Goal: Task Accomplishment & Management: Manage account settings

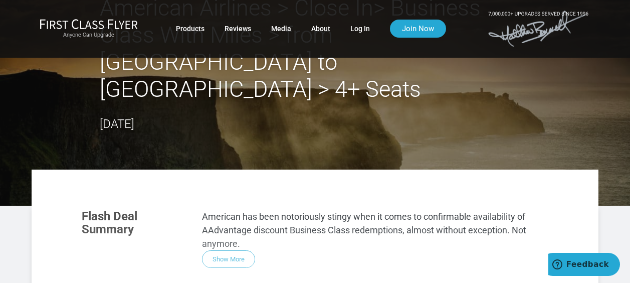
scroll to position [50, 0]
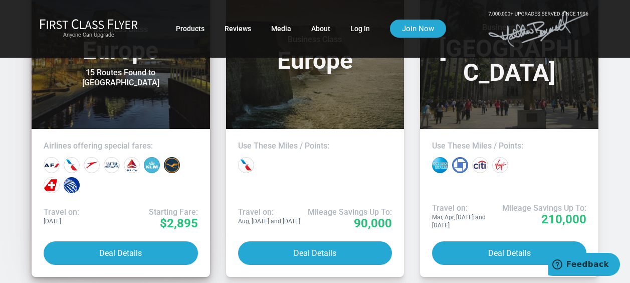
scroll to position [902, 0]
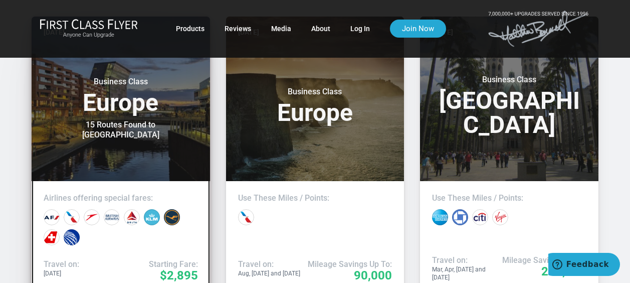
click at [105, 131] on header "Today Business Class Europe 15 Routes Found to Oslo" at bounding box center [121, 99] width 178 height 164
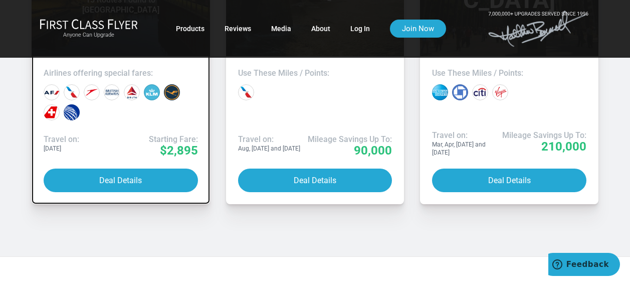
scroll to position [1069, 0]
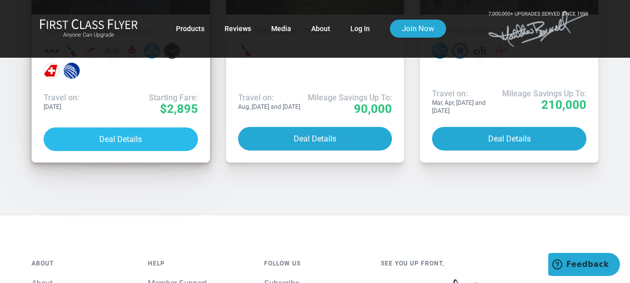
click at [119, 127] on button "Deal Details" at bounding box center [121, 139] width 154 height 24
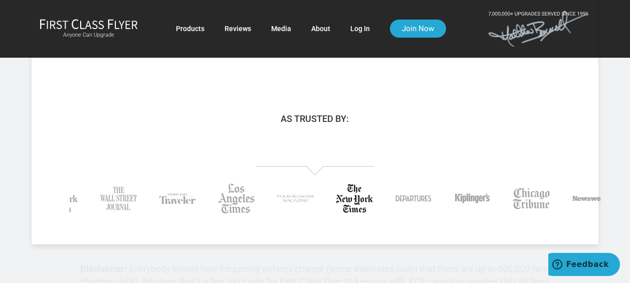
scroll to position [417, 0]
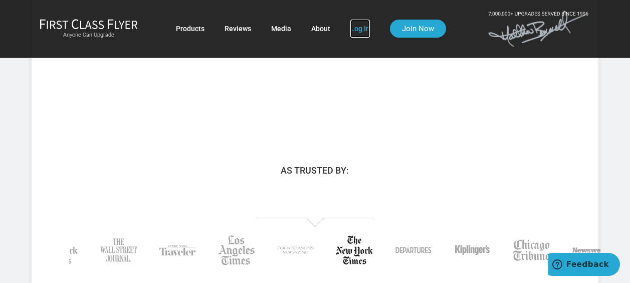
click at [358, 30] on link "Log In" at bounding box center [360, 29] width 20 height 18
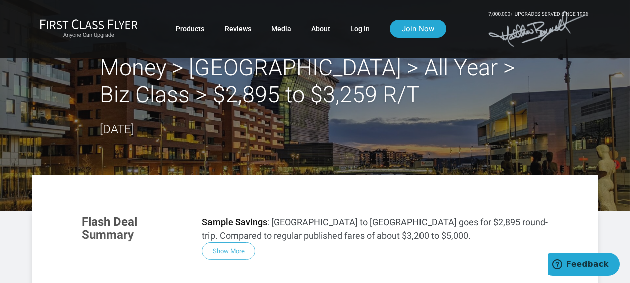
scroll to position [100, 0]
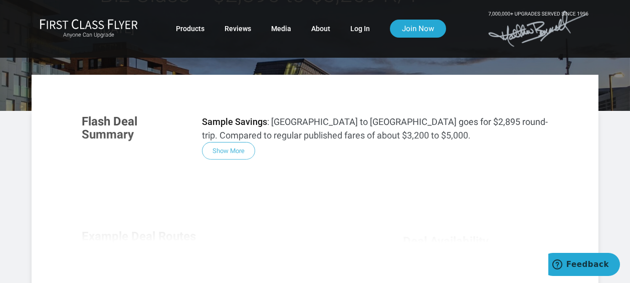
click at [237, 146] on div "Flash Deal Summary Sample Savings : Chicago to Oslo goes for $2,895 round-trip.…" at bounding box center [315, 246] width 487 height 283
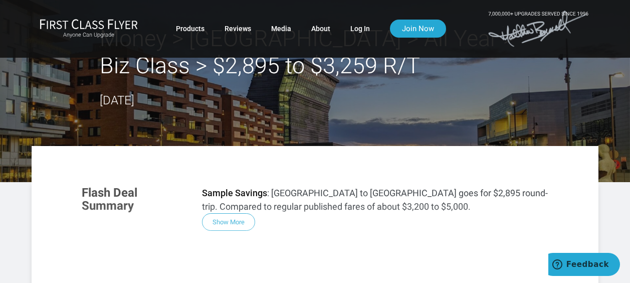
scroll to position [0, 0]
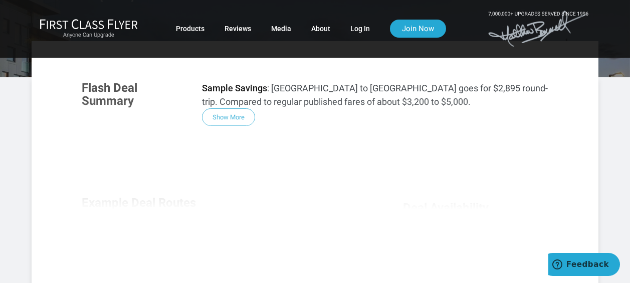
scroll to position [150, 0]
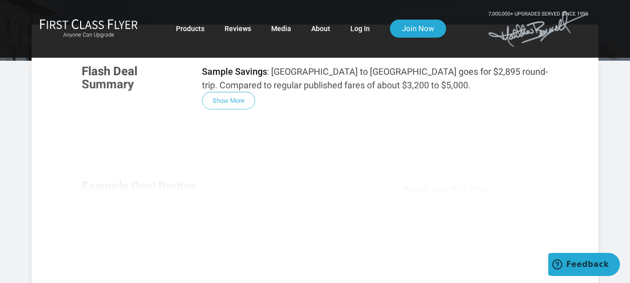
click at [240, 102] on div "Flash Deal Summary Sample Savings : Chicago to Oslo goes for $2,895 round-trip.…" at bounding box center [315, 196] width 487 height 283
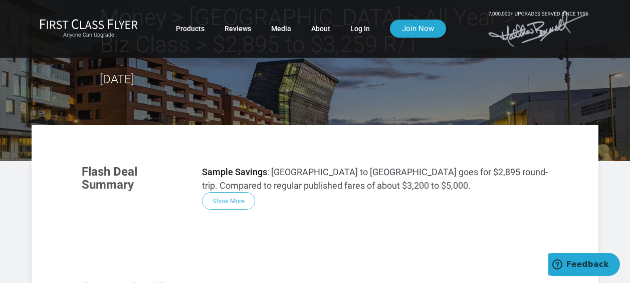
scroll to position [0, 0]
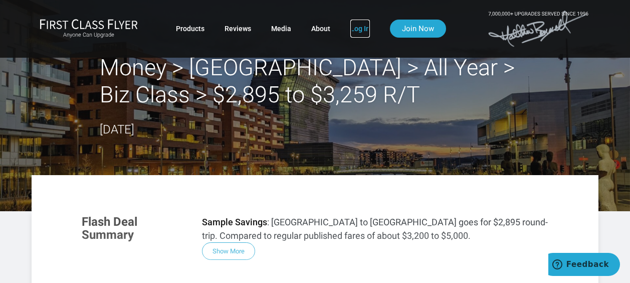
click at [357, 26] on link "Log In" at bounding box center [360, 29] width 20 height 18
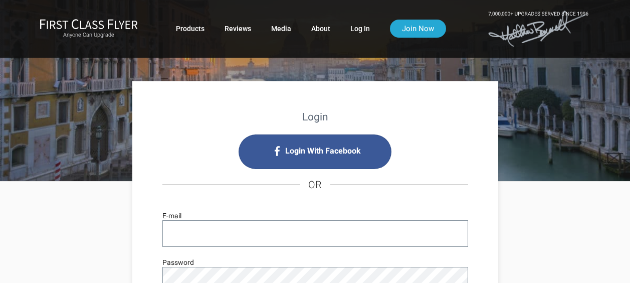
scroll to position [100, 0]
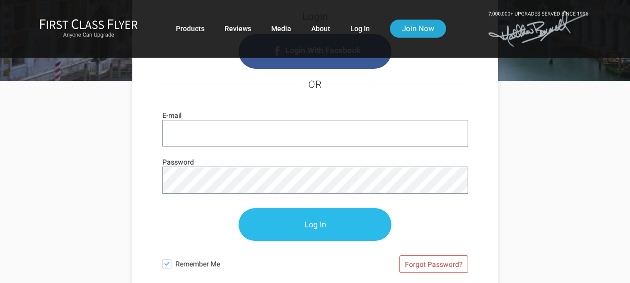
type input "amcgul@yahoo.com"
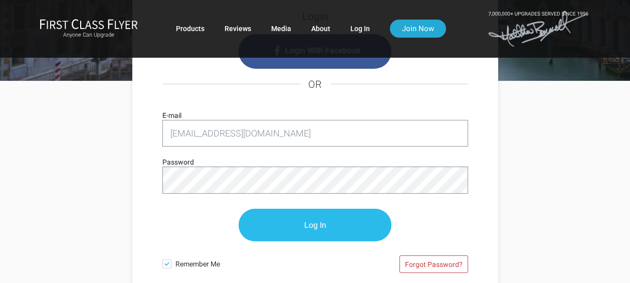
click at [318, 226] on input "Log In" at bounding box center [315, 225] width 153 height 33
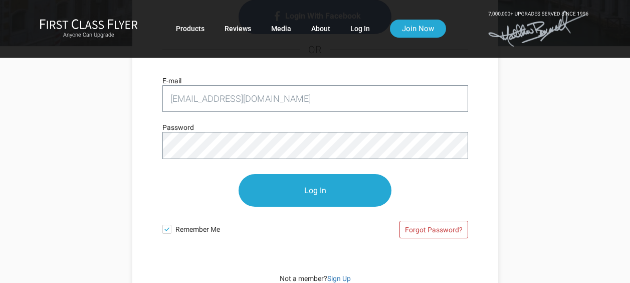
scroll to position [150, 0]
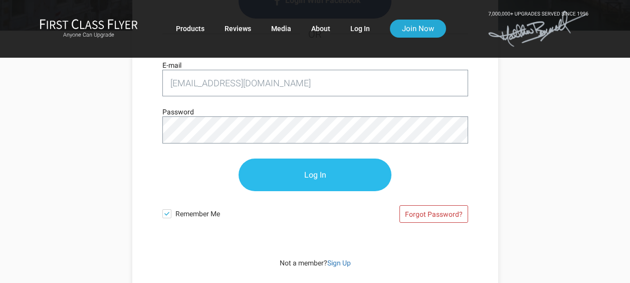
click at [319, 173] on input "Log In" at bounding box center [315, 174] width 153 height 33
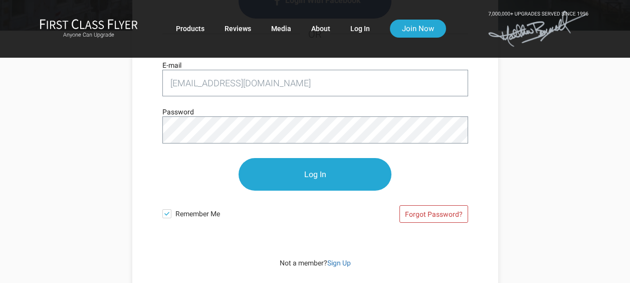
click at [476, 13] on div "Anyone Can Upgrade Products Reviews Media About Log In Join Now" at bounding box center [315, 29] width 567 height 42
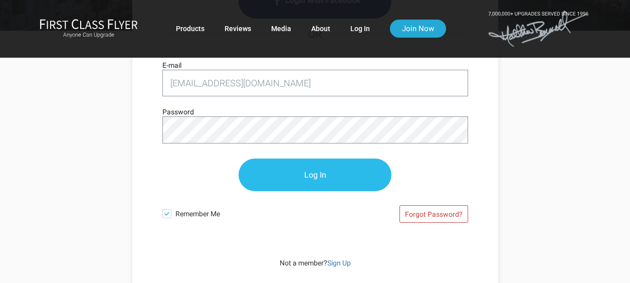
click at [326, 179] on input "Log In" at bounding box center [315, 174] width 153 height 33
click at [310, 182] on input "Log In" at bounding box center [315, 174] width 153 height 33
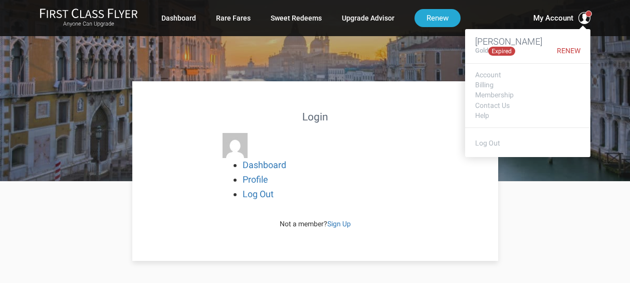
click at [501, 13] on div "My Account Basharat Sheikh Gold Expired Renew Account Billing Membership Contac…" at bounding box center [539, 18] width 102 height 12
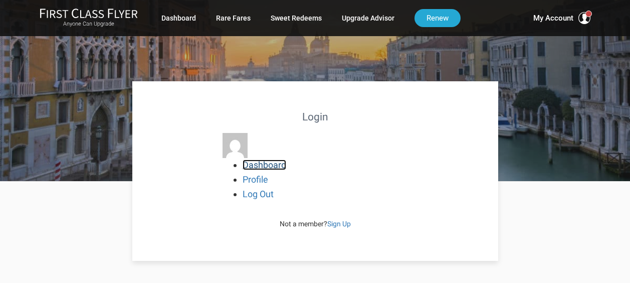
click at [271, 163] on link "Dashboard" at bounding box center [265, 164] width 44 height 11
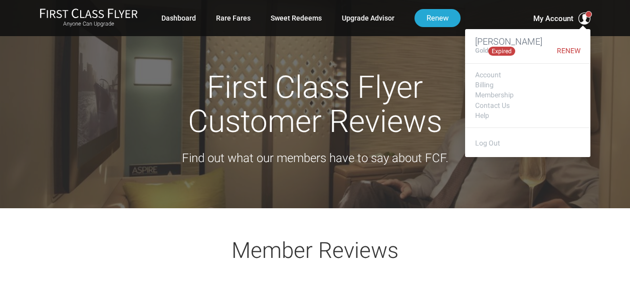
click at [590, 19] on span at bounding box center [585, 19] width 12 height 12
click at [489, 82] on link "Billing" at bounding box center [527, 85] width 105 height 8
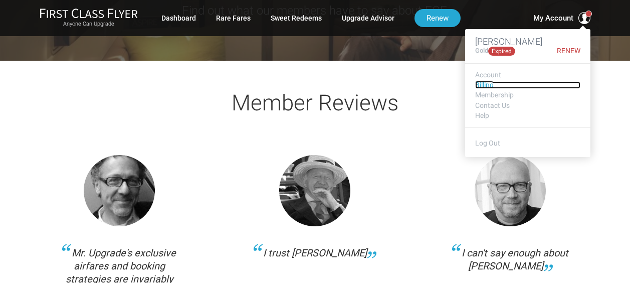
scroll to position [150, 0]
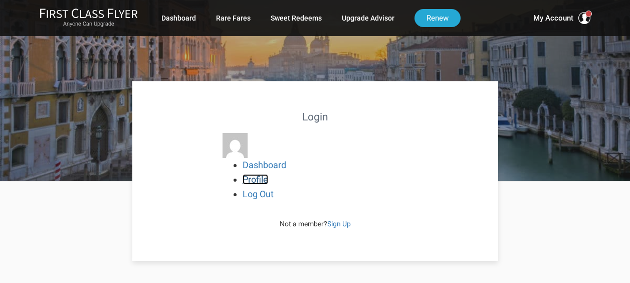
click at [252, 179] on link "Profile" at bounding box center [256, 179] width 26 height 11
